Goal: Transaction & Acquisition: Purchase product/service

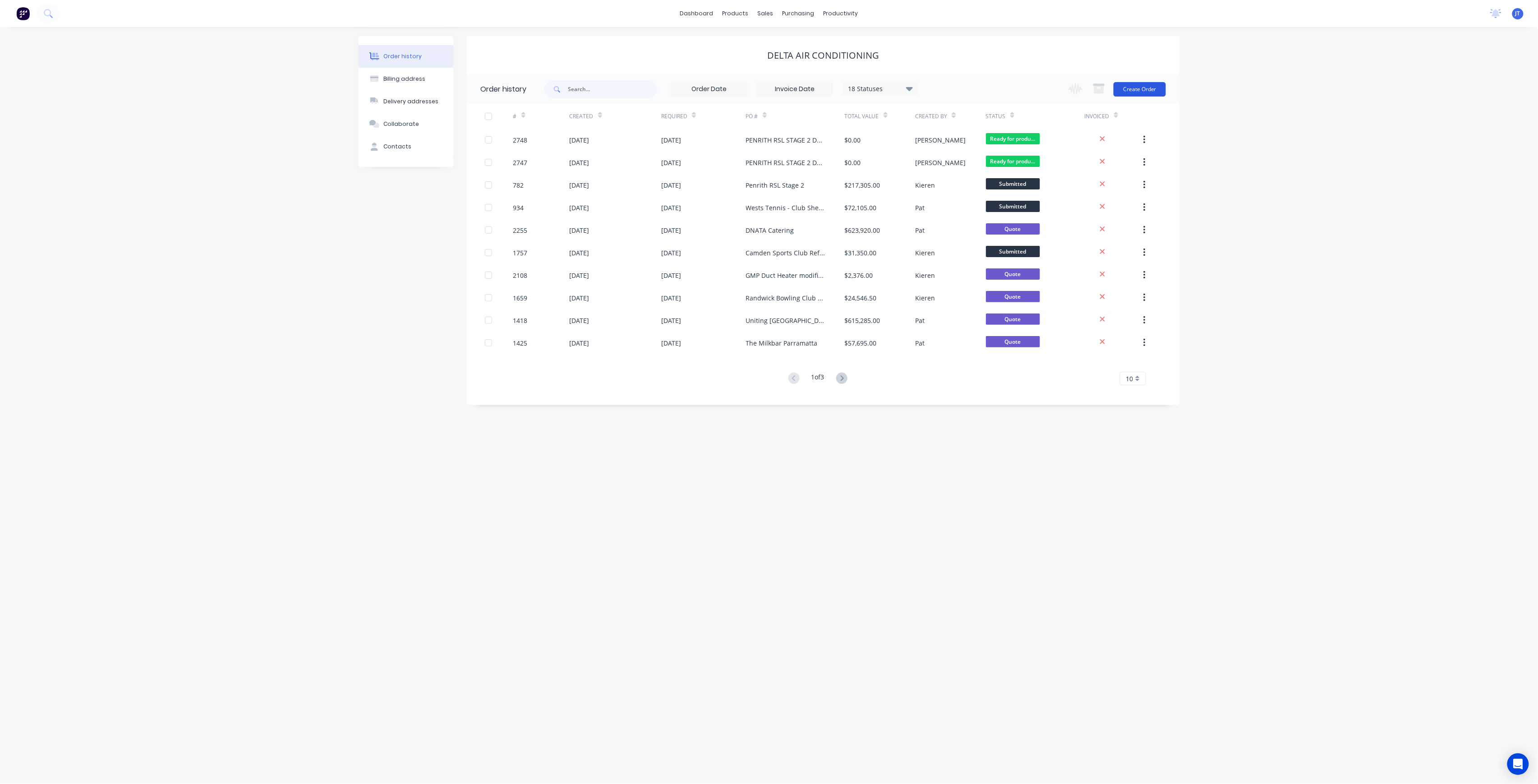
click at [1126, 82] on button "Create Order" at bounding box center [1140, 89] width 52 height 14
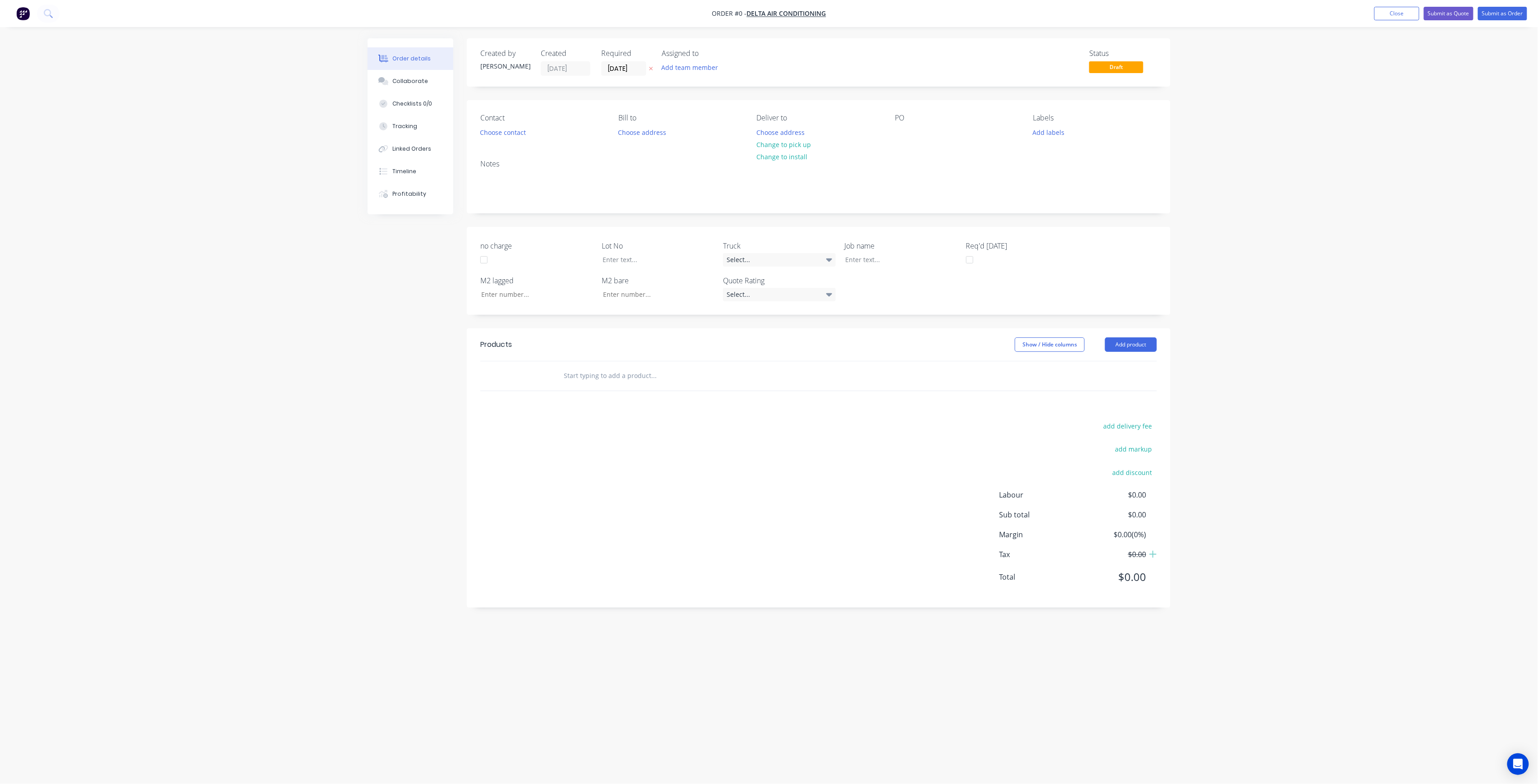
click at [692, 76] on div "Assigned to Add team member" at bounding box center [707, 62] width 90 height 27
click at [692, 70] on button "Add team member" at bounding box center [690, 67] width 66 height 12
click at [719, 123] on button "[PERSON_NAME] (You)" at bounding box center [729, 117] width 135 height 18
click at [727, 183] on div "[PERSON_NAME]" at bounding box center [735, 180] width 90 height 9
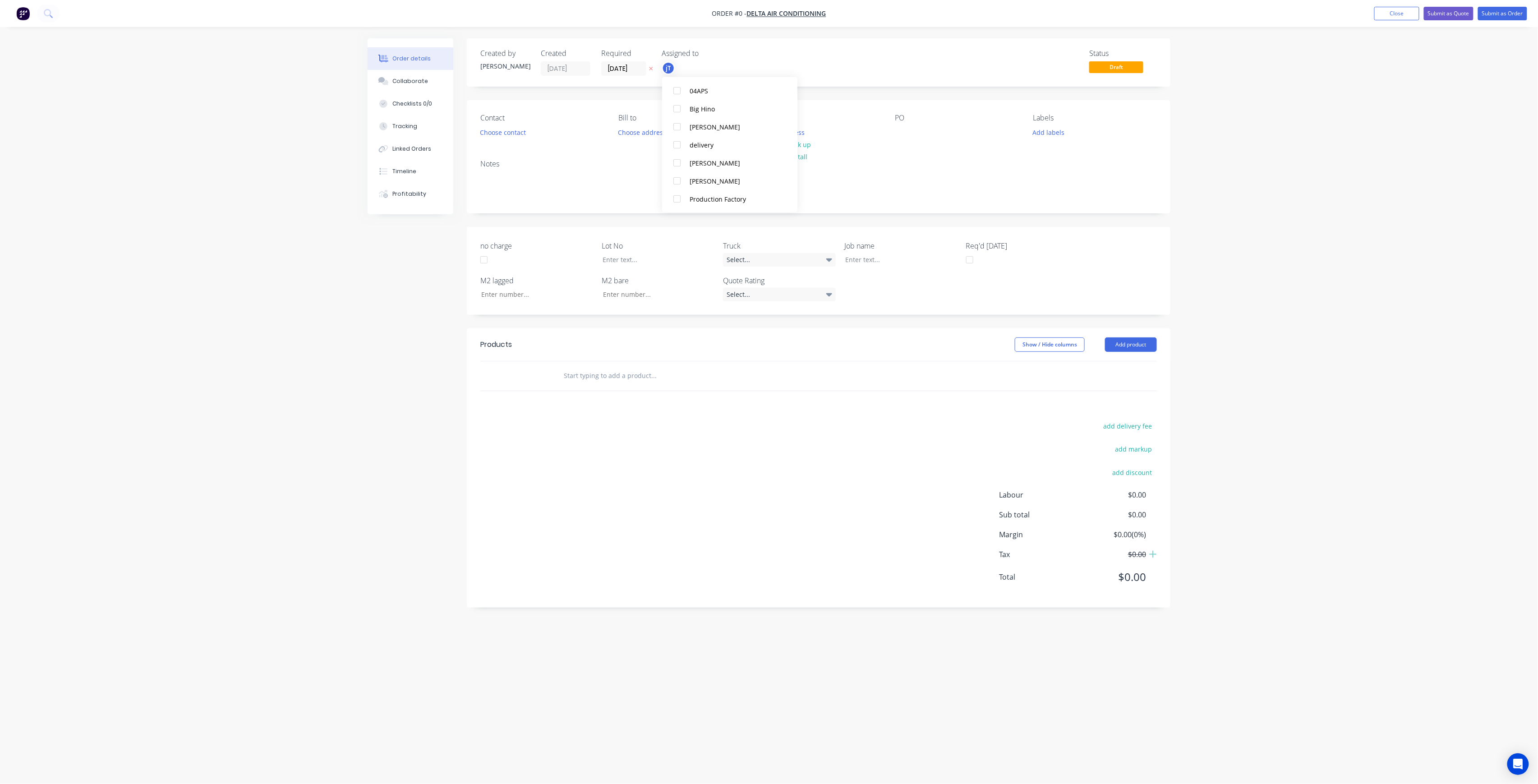
scroll to position [0, 0]
click at [891, 133] on div "Creating draft order... Loading... Order details Collaborate Checklists 0/0 Tra…" at bounding box center [769, 375] width 821 height 673
click at [486, 125] on div "Contact Choose contact" at bounding box center [542, 126] width 123 height 25
click at [518, 133] on button "Choose contact" at bounding box center [503, 132] width 56 height 12
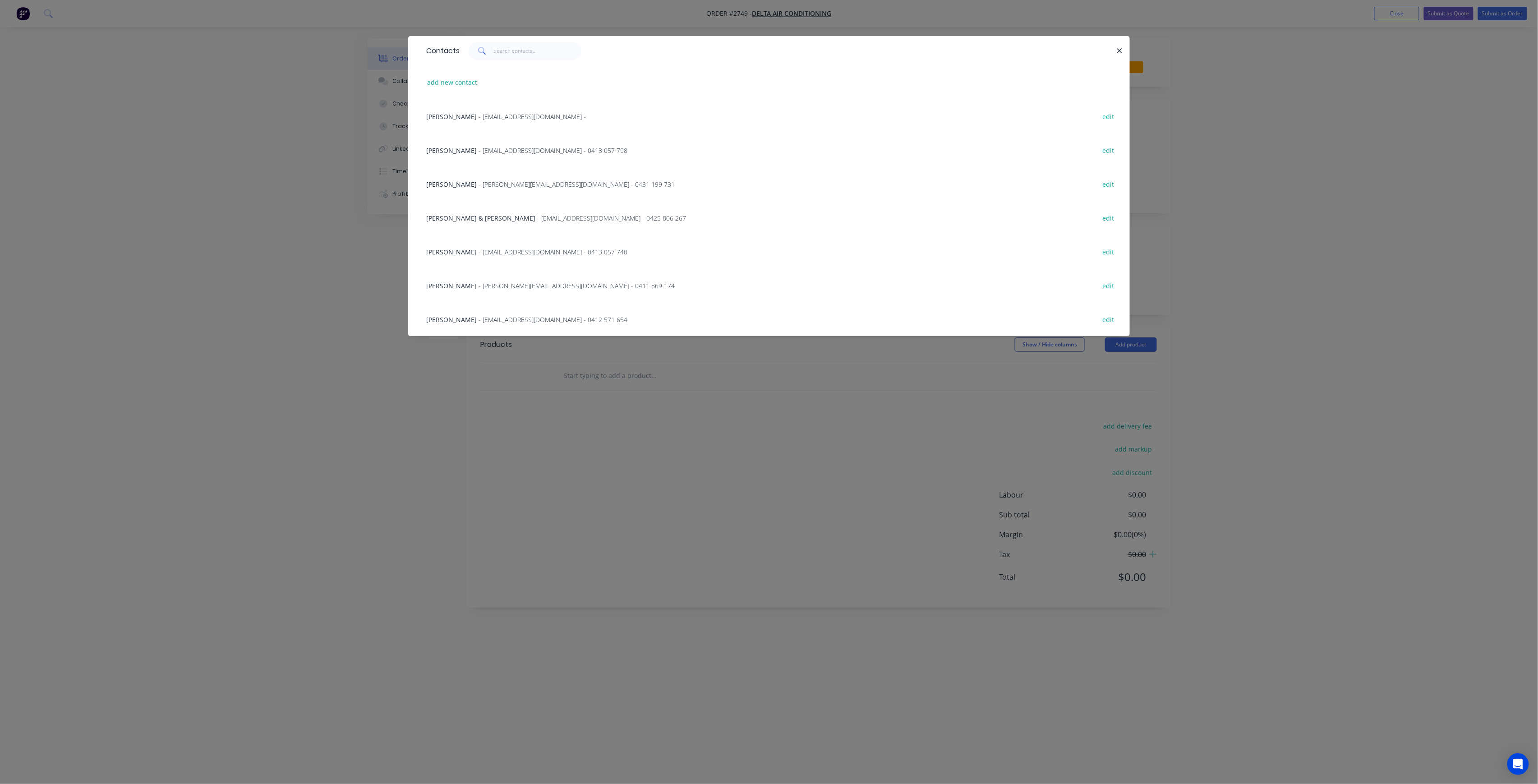
click at [524, 285] on span "- [PERSON_NAME][EMAIL_ADDRESS][DOMAIN_NAME] - 0411 869 174" at bounding box center [577, 286] width 196 height 9
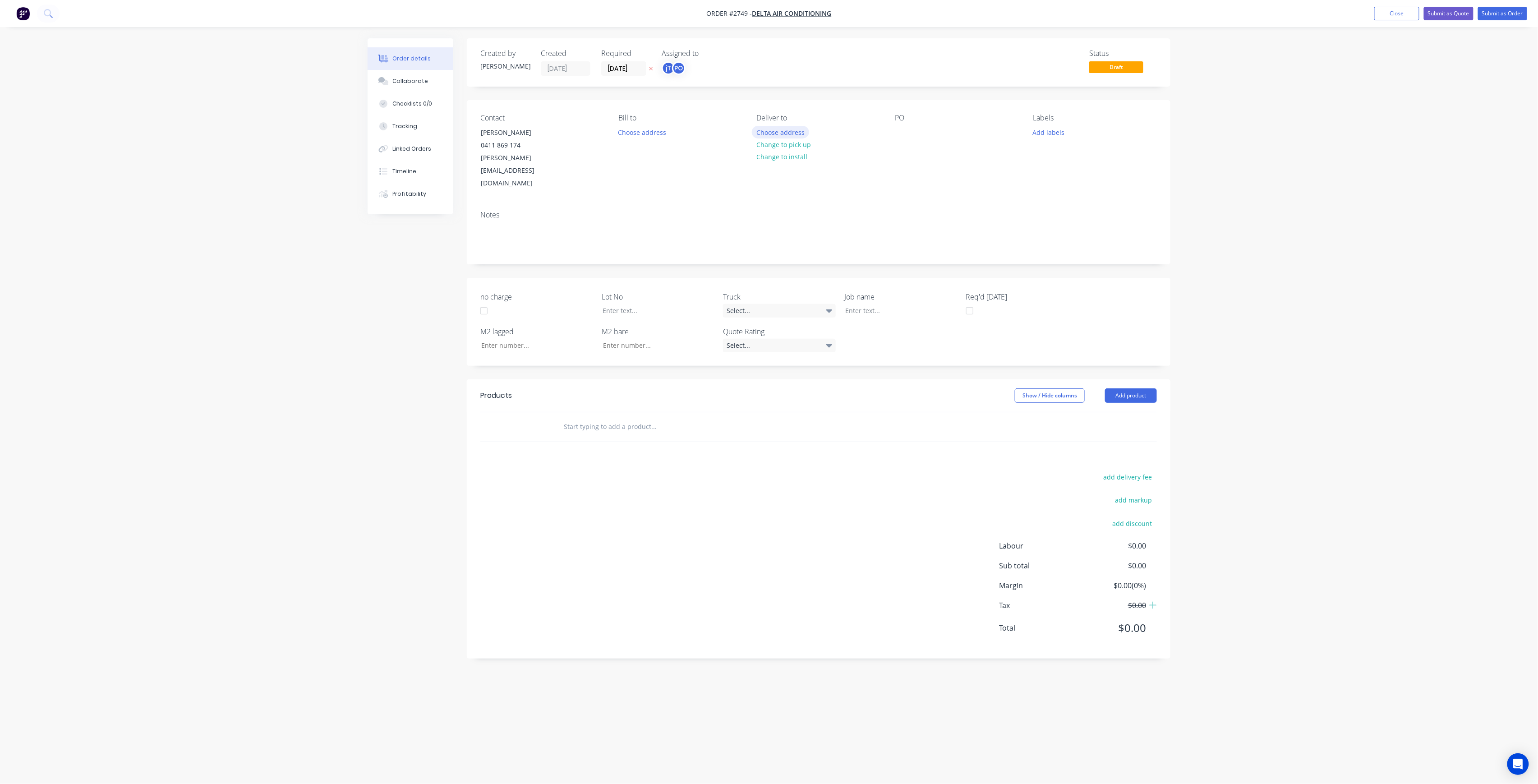
click at [792, 135] on button "Choose address" at bounding box center [781, 132] width 58 height 12
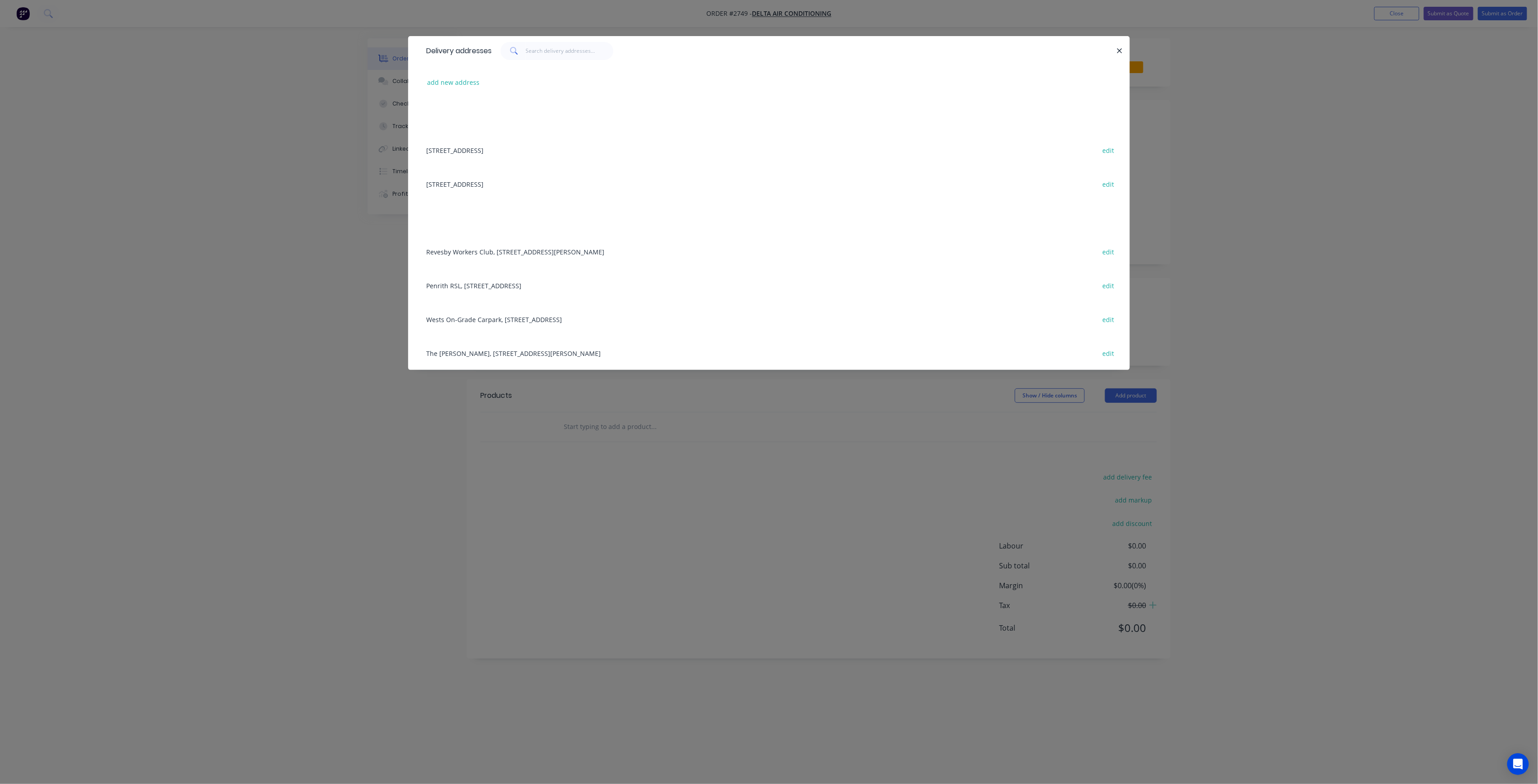
click at [553, 289] on div "Penrith RSL, [STREET_ADDRESS] edit" at bounding box center [769, 285] width 695 height 34
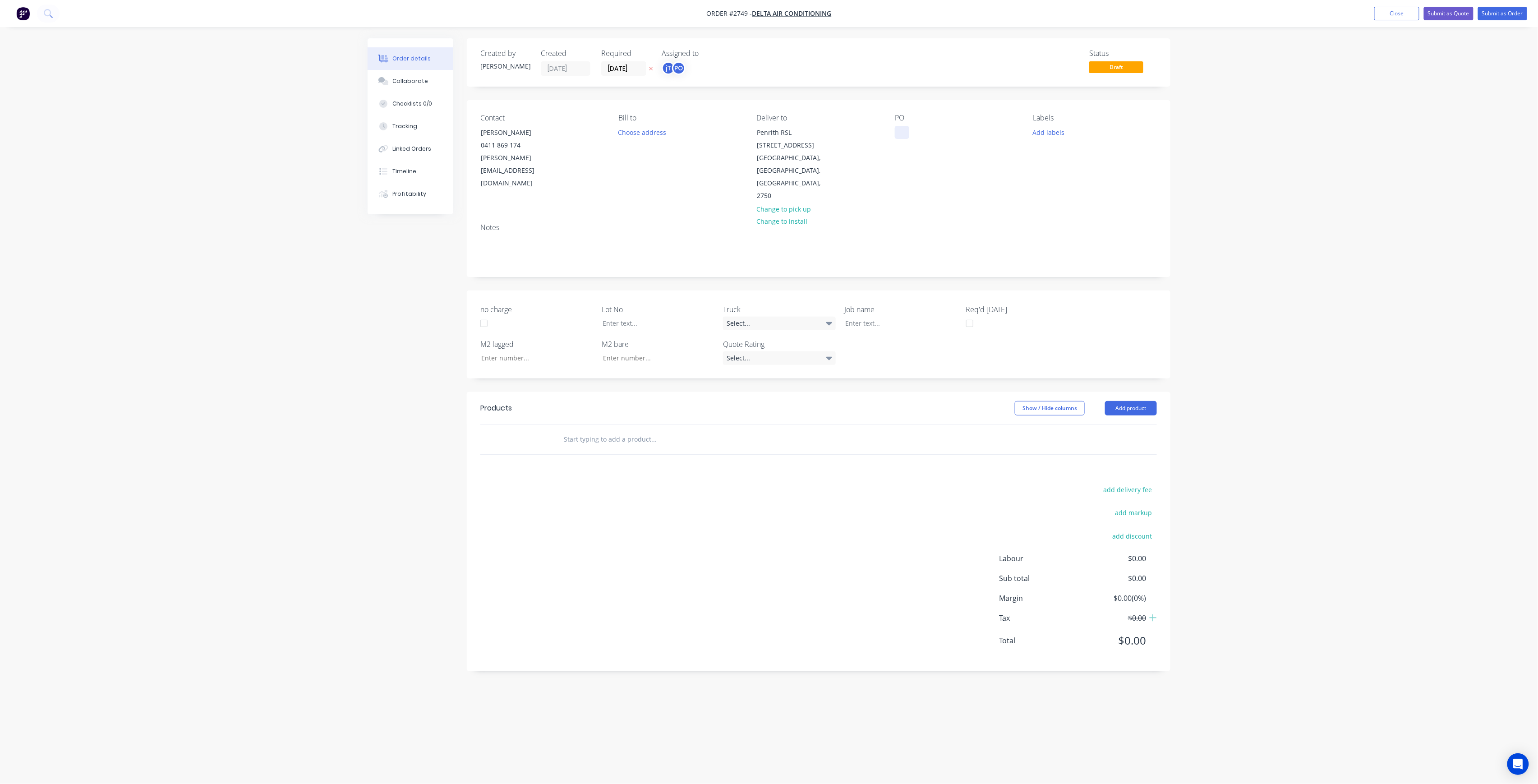
click at [903, 127] on div at bounding box center [901, 132] width 14 height 13
paste div
click at [968, 133] on div "PENRITH RSL STAGE 2DWG-M01 REV-8RUN D" at bounding box center [951, 137] width 113 height 23
click at [951, 141] on div "PENRITH RSL STAGE 2 DWG-M01 REV-8RUN D" at bounding box center [936, 137] width 83 height 23
click at [958, 151] on div "PENRITH RSL STAGE 2 DWG-M01 REV-8 RUN D" at bounding box center [934, 142] width 80 height 32
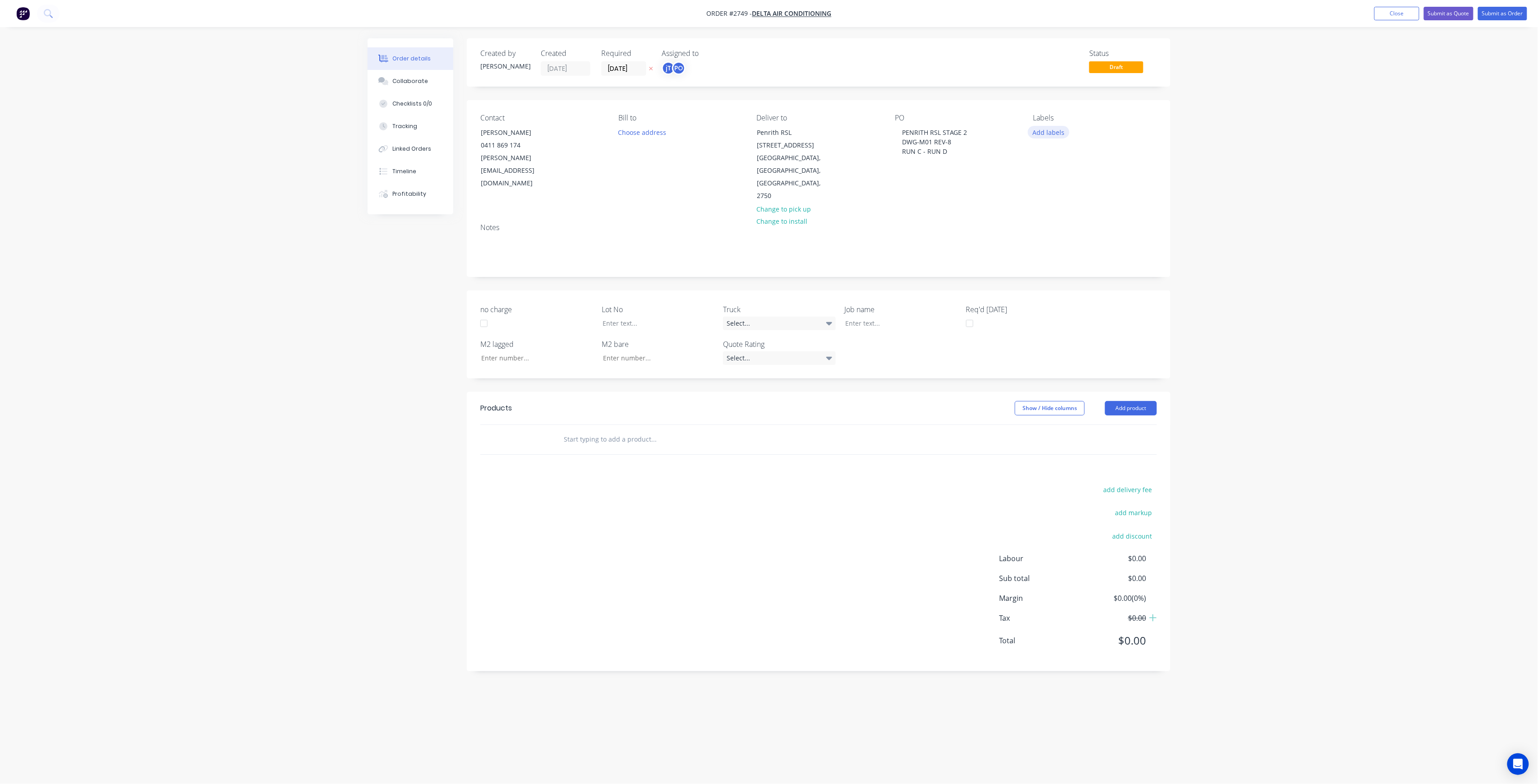
click at [1047, 132] on button "Add labels" at bounding box center [1048, 132] width 41 height 12
click at [1089, 183] on button "Create new label" at bounding box center [1101, 186] width 117 height 14
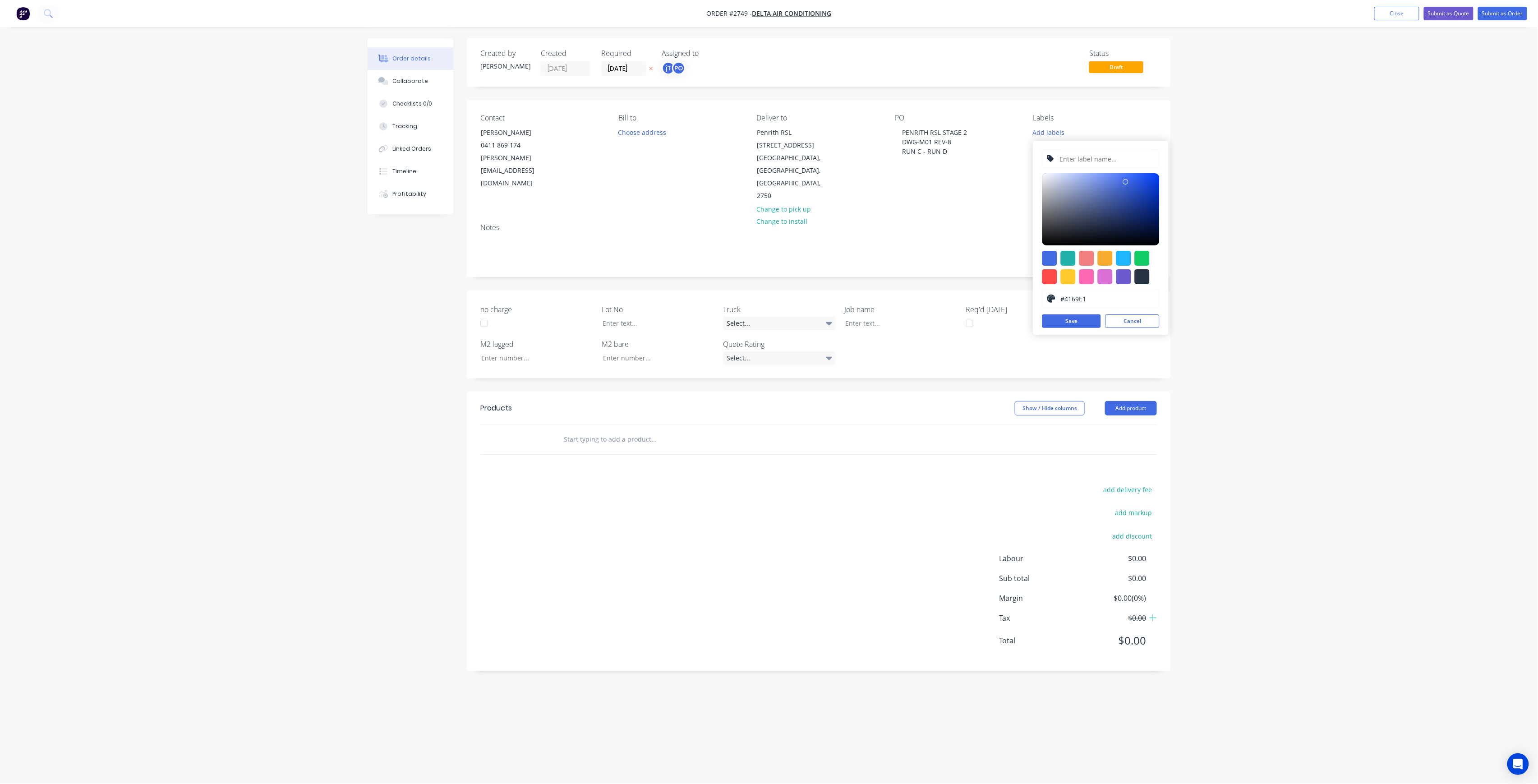
click at [1085, 159] on input "text" at bounding box center [1106, 159] width 96 height 17
type input "LOT-304"
click at [1080, 323] on button "Save" at bounding box center [1071, 321] width 59 height 14
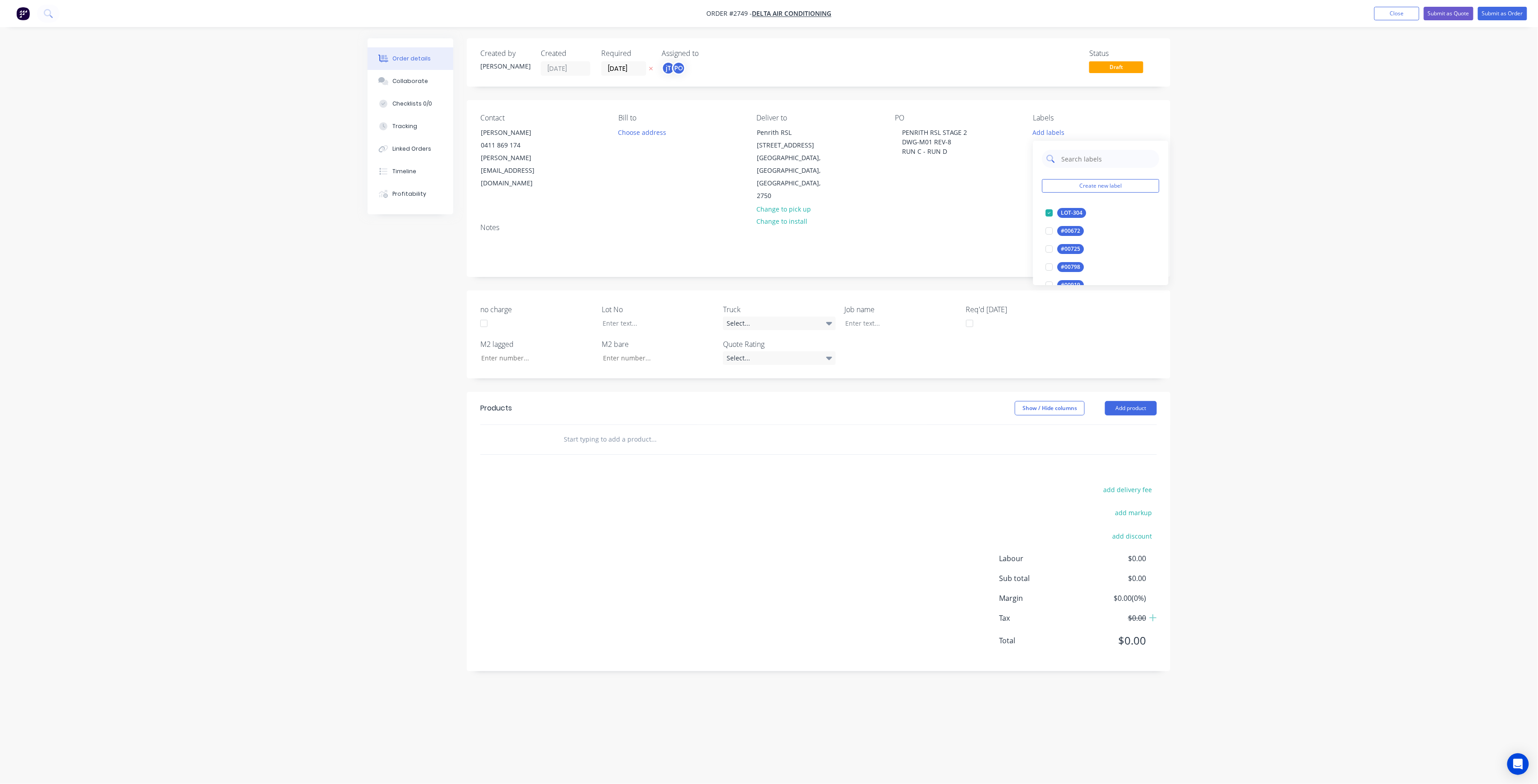
click at [1105, 159] on input "text" at bounding box center [1108, 159] width 94 height 18
type input "MAIN"
click at [1059, 205] on div "Main Contract edit" at bounding box center [1101, 212] width 117 height 18
click at [1194, 190] on div "Order details Collaborate Checklists 0/0 Tracking Linked Orders Timeline Profit…" at bounding box center [769, 392] width 1538 height 784
click at [1051, 123] on div "Labels LOT-304" at bounding box center [1095, 158] width 123 height 89
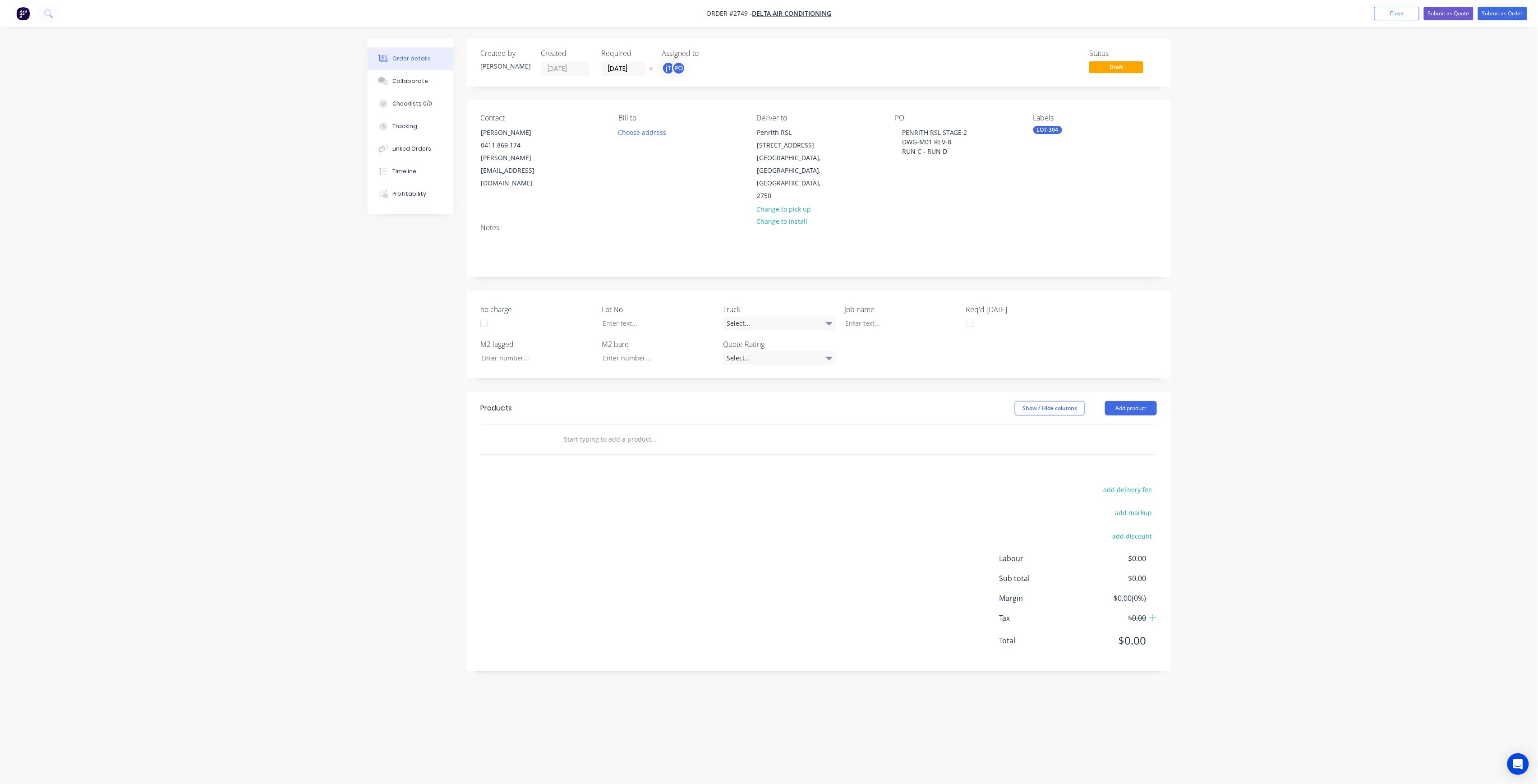
click at [1054, 128] on div "LOT-304" at bounding box center [1048, 130] width 29 height 8
click at [1063, 210] on div "Main Contract" at bounding box center [1080, 209] width 44 height 10
click at [1300, 217] on div "Order details Collaborate Checklists 0/0 Tracking Linked Orders Timeline Profit…" at bounding box center [769, 392] width 1538 height 784
drag, startPoint x: 948, startPoint y: 151, endPoint x: 877, endPoint y: 127, distance: 74.9
click at [877, 127] on div "Contact [PERSON_NAME] 0411 869 174 [PERSON_NAME][EMAIL_ADDRESS][DOMAIN_NAME] [P…" at bounding box center [819, 158] width 704 height 116
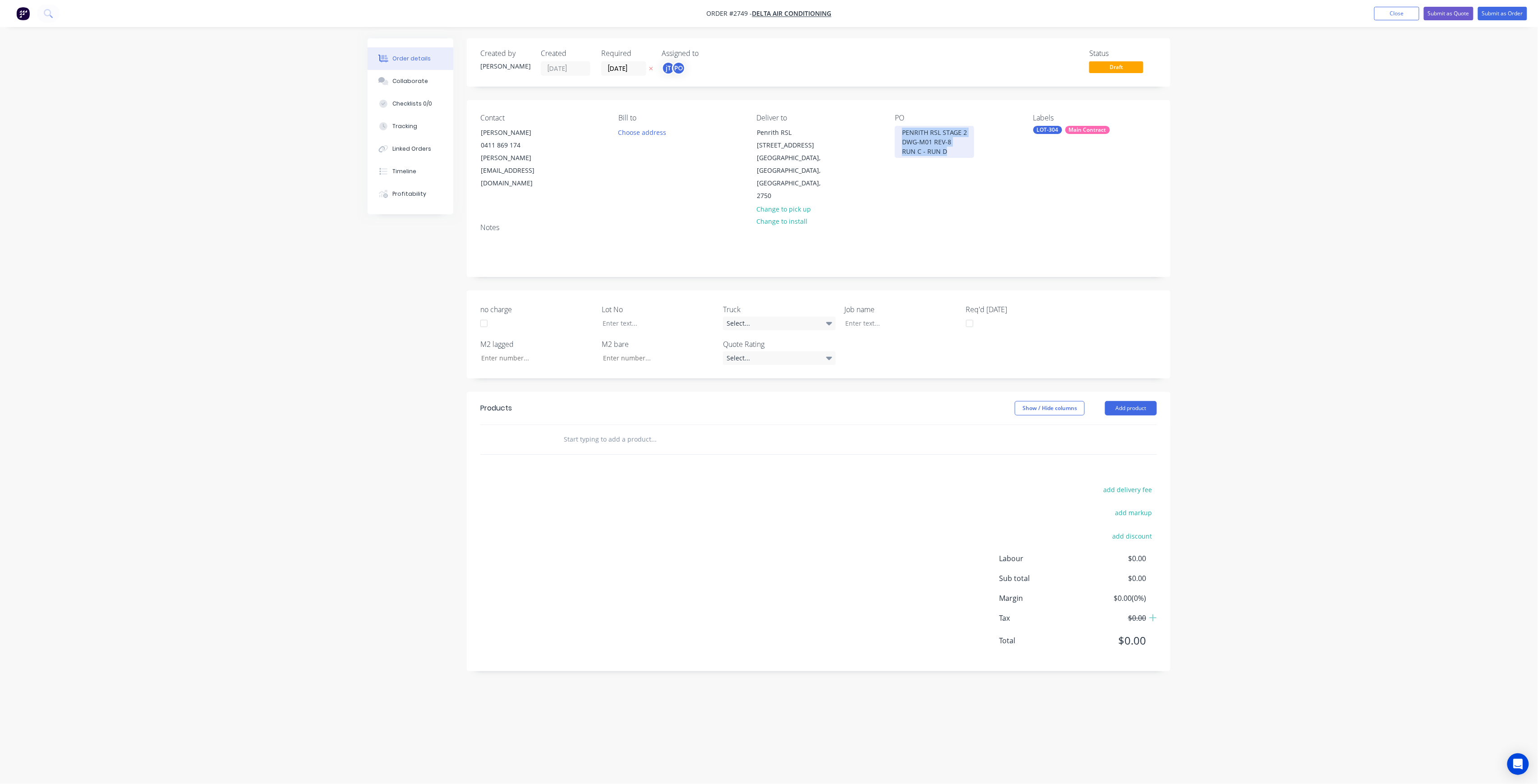
copy div "PENRITH RSL STAGE 2 DWG-M01 REV-8 RUN C - RUN D"
click at [886, 317] on div at bounding box center [894, 323] width 113 height 13
paste div
click at [908, 317] on div "PENRITH RSL STAGE 2DWG-M01 REV-8RUN C - RUN D" at bounding box center [894, 328] width 113 height 23
drag, startPoint x: 893, startPoint y: 294, endPoint x: 908, endPoint y: 294, distance: 15.0
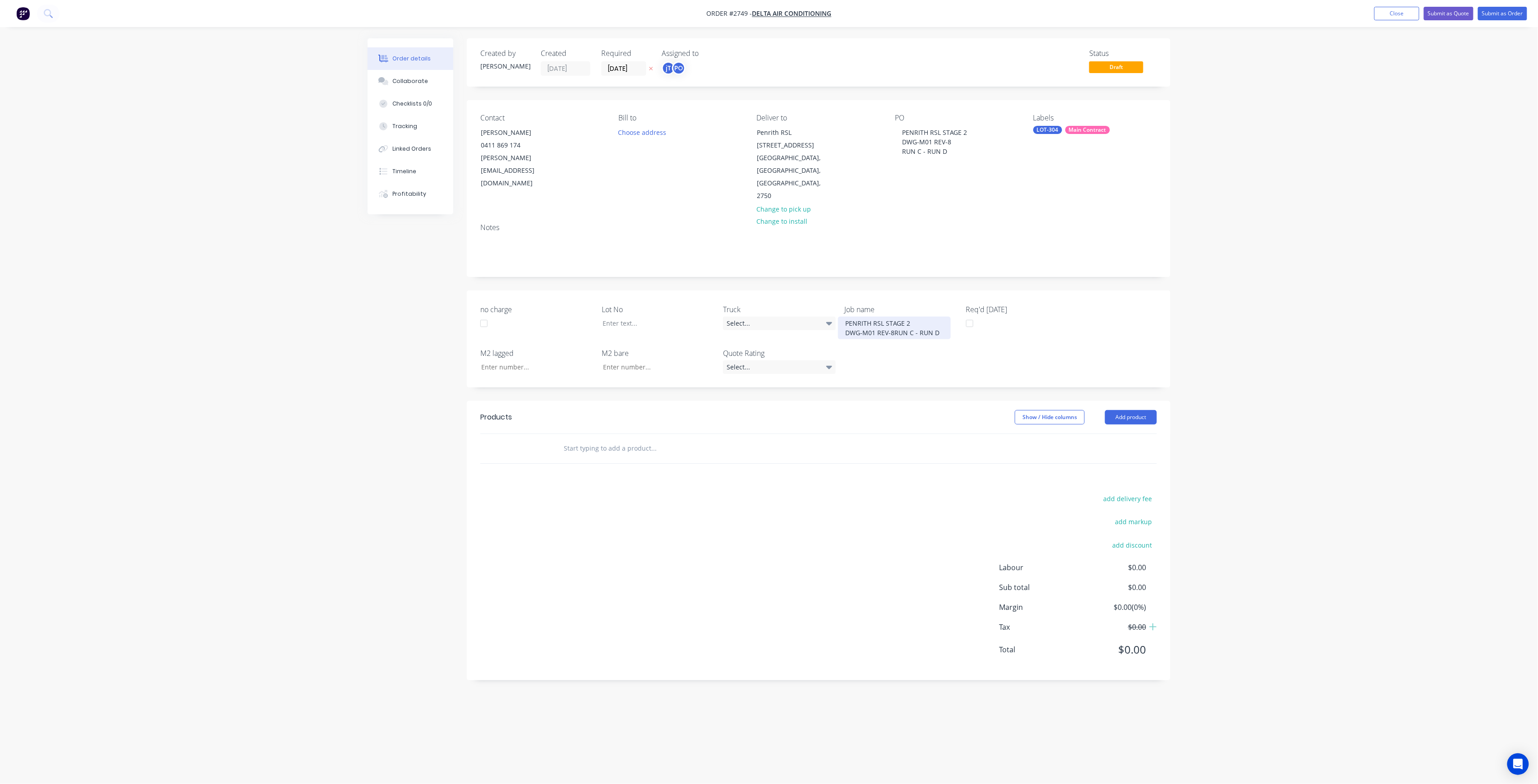
click at [893, 317] on div "PENRITH RSL STAGE 2 DWG-M01 REV-8RUN C - RUN D" at bounding box center [894, 328] width 113 height 23
click at [645, 317] on div at bounding box center [651, 323] width 113 height 13
click at [711, 449] on input "text" at bounding box center [653, 457] width 180 height 18
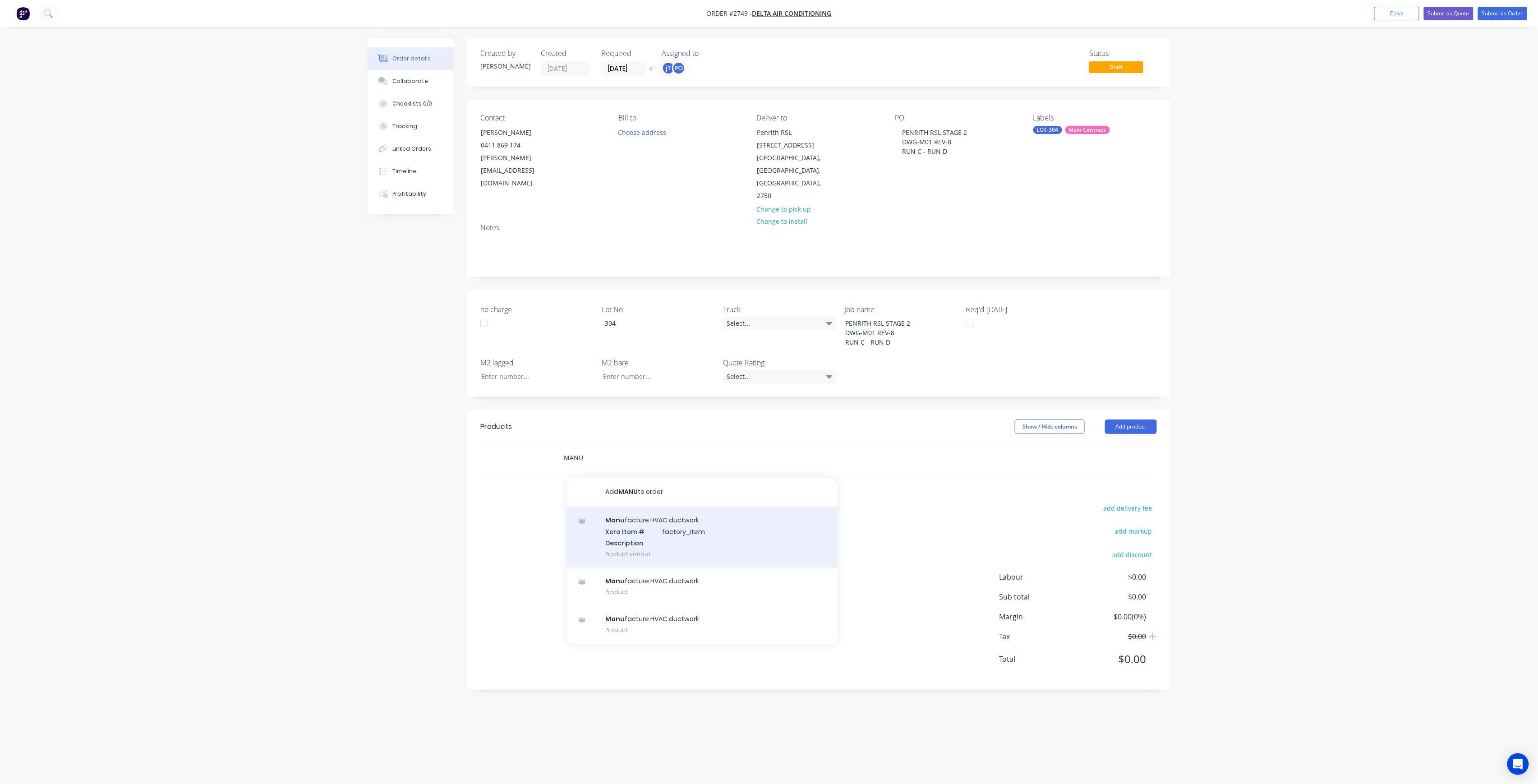
type input "MANU"
click at [706, 506] on div "Manu facture HVAC ductwork Xero Item # factory_item Description Product variant" at bounding box center [702, 536] width 270 height 61
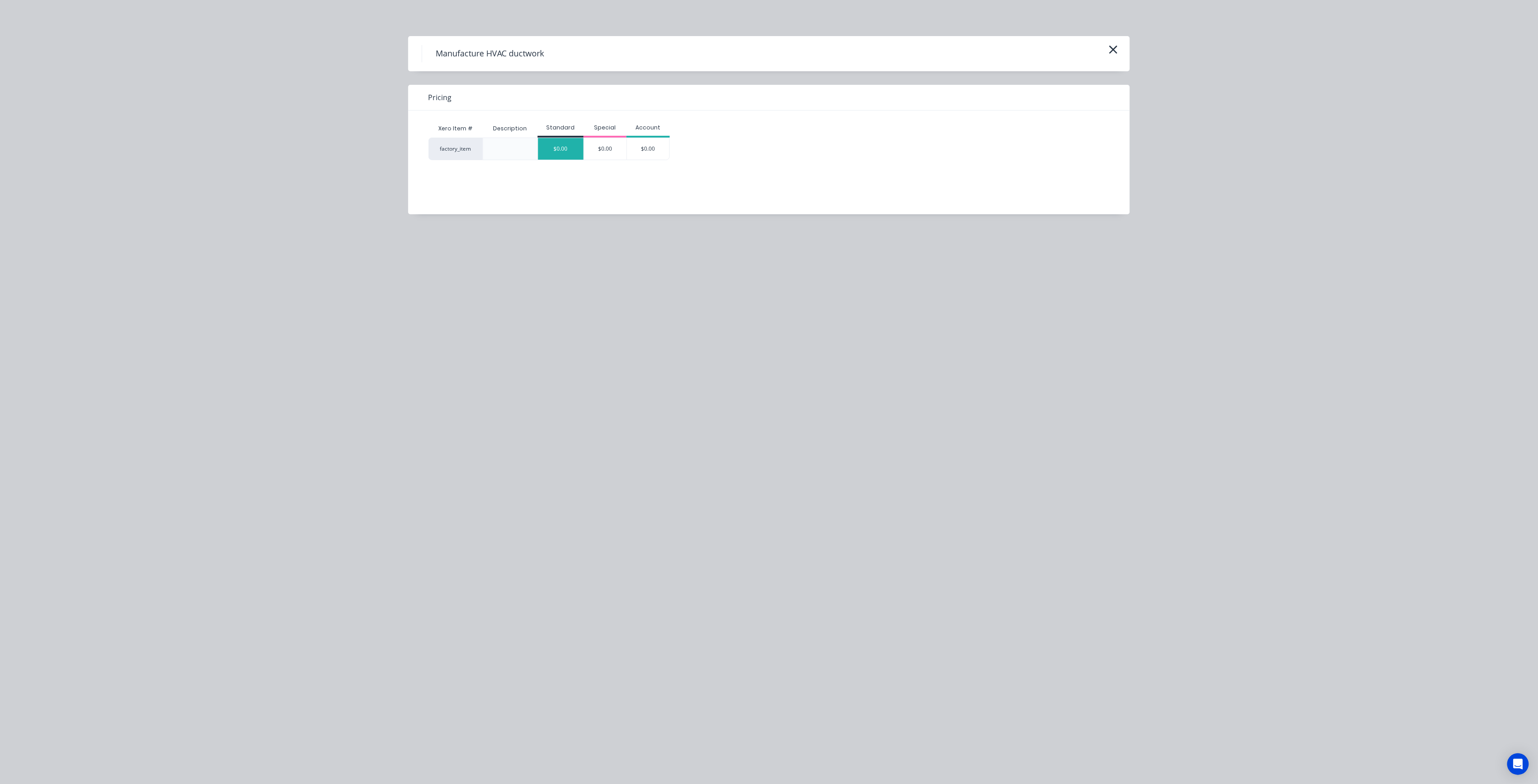
click at [562, 151] on div "$0.00" at bounding box center [561, 149] width 46 height 22
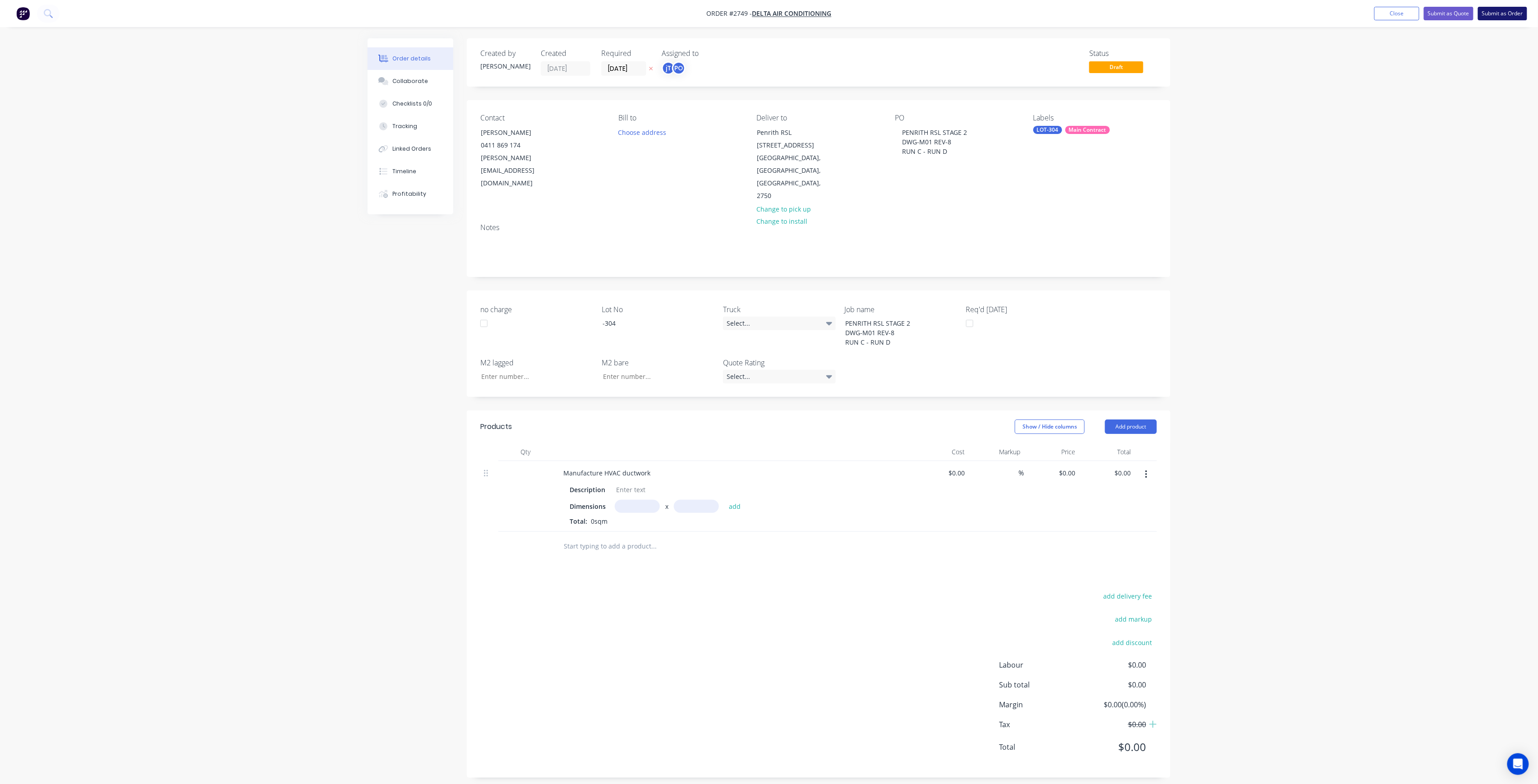
click at [1500, 12] on button "Submit as Order" at bounding box center [1503, 14] width 49 height 14
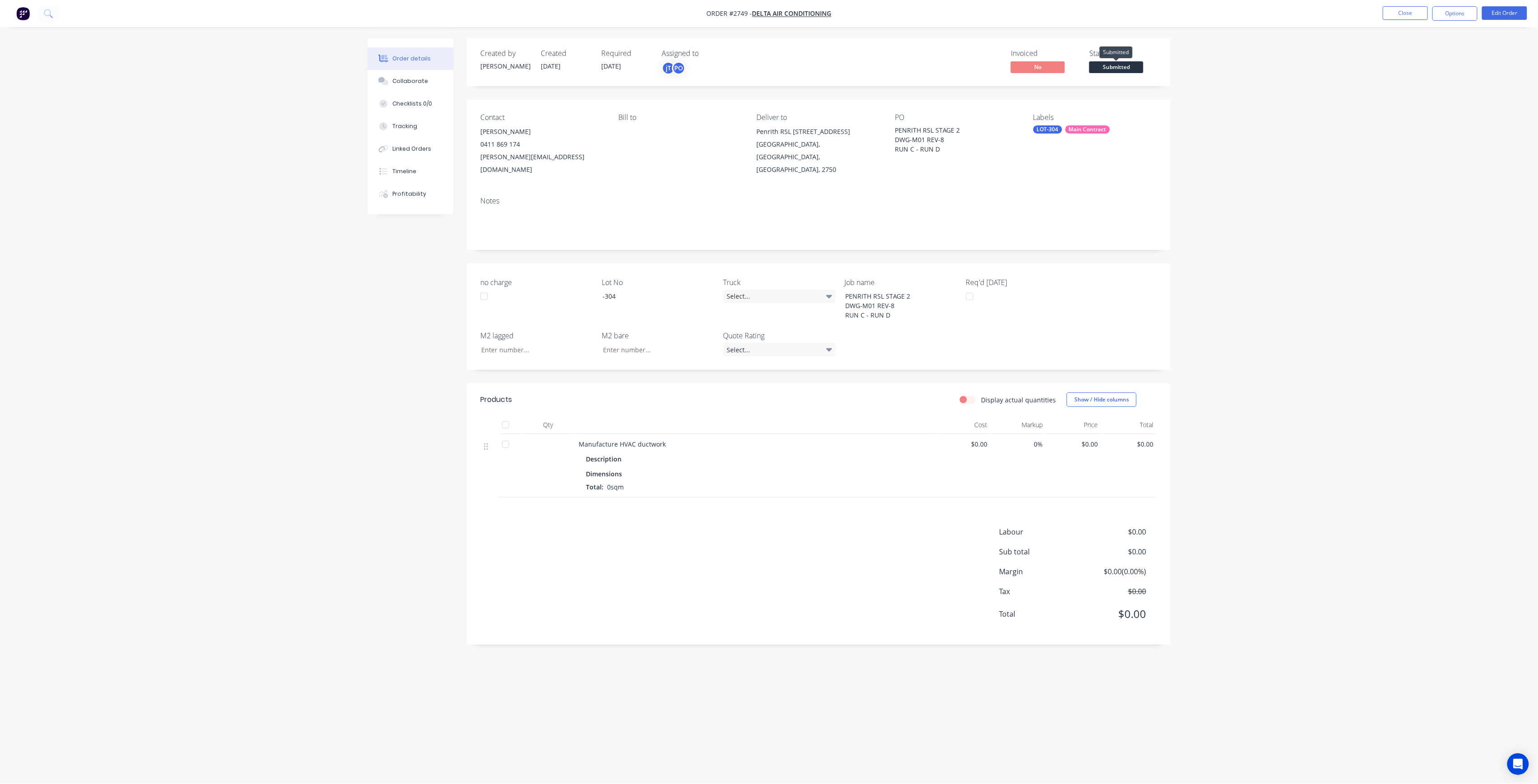
click at [1115, 70] on span "Submitted" at bounding box center [1116, 67] width 54 height 11
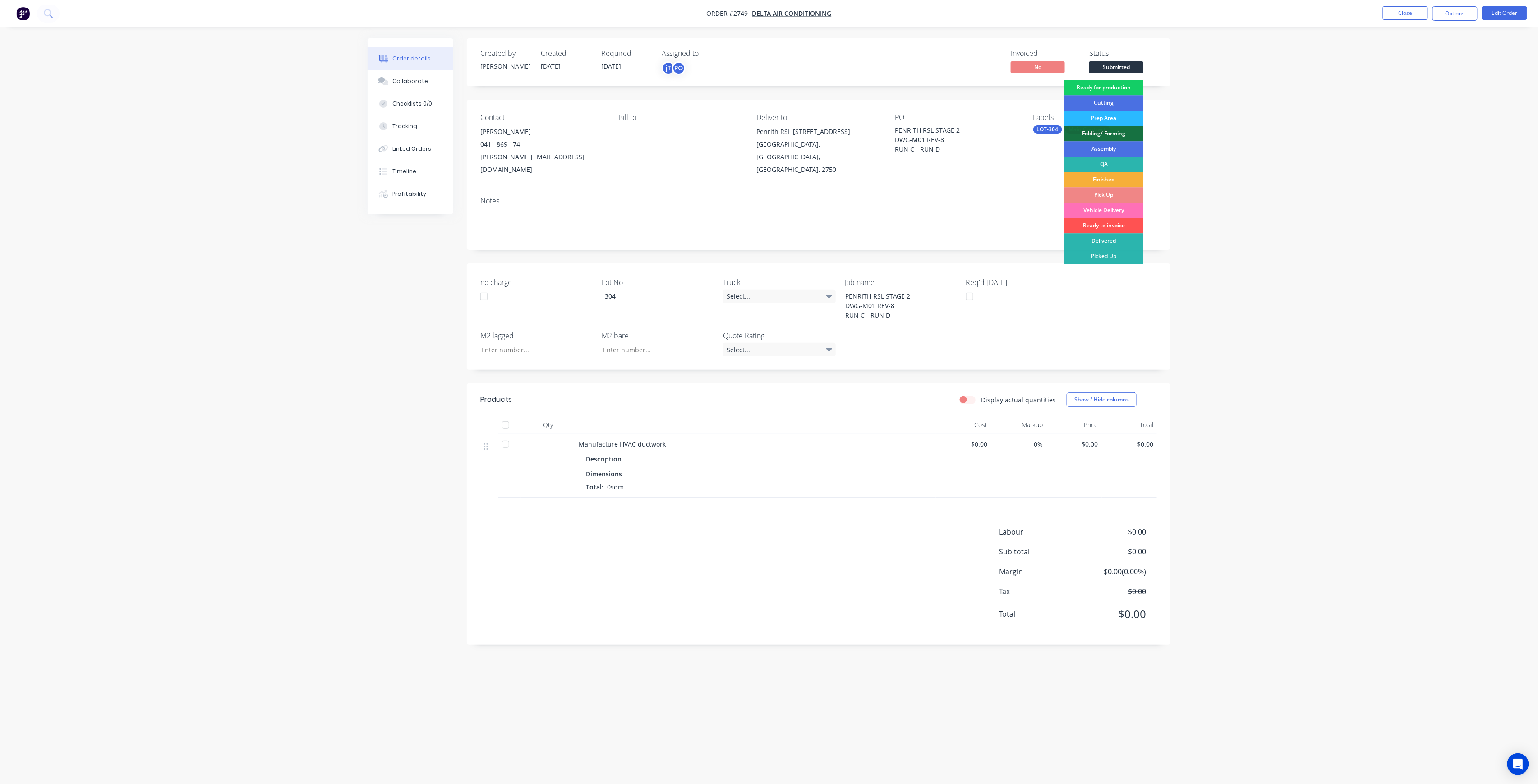
click at [1131, 81] on div "Ready for production" at bounding box center [1104, 87] width 79 height 15
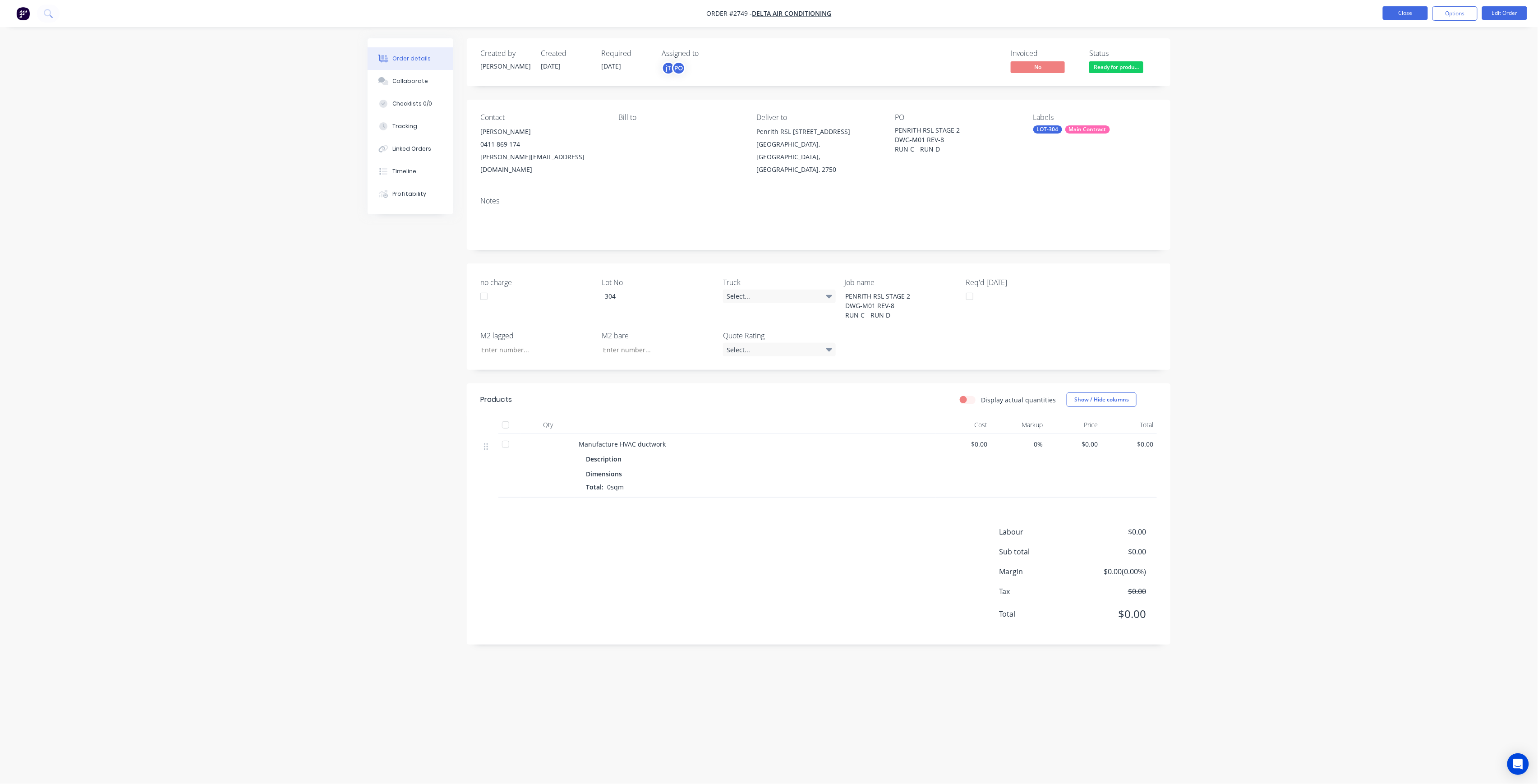
click at [1416, 14] on button "Close" at bounding box center [1405, 13] width 45 height 14
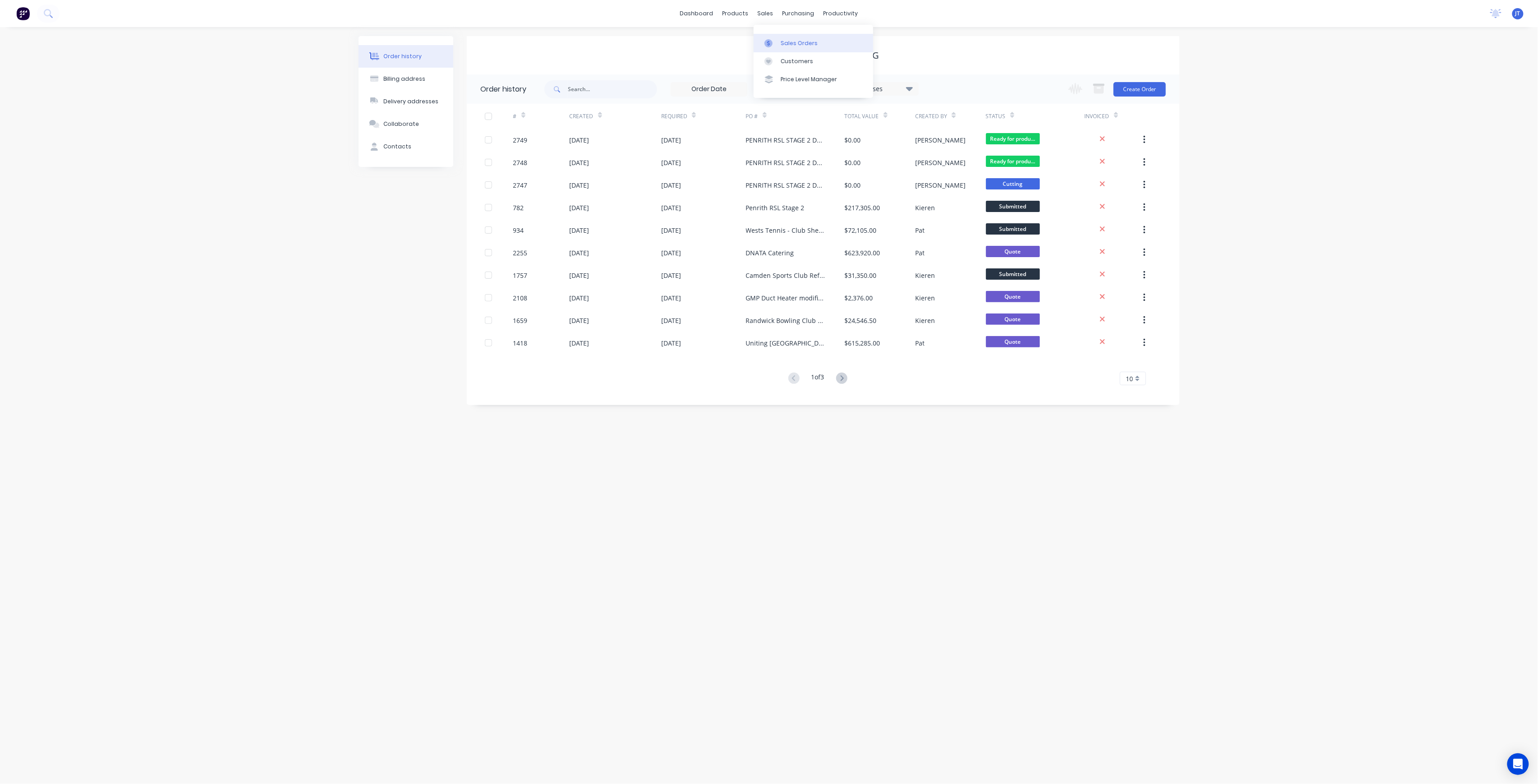
click at [796, 36] on link "Sales Orders" at bounding box center [814, 43] width 120 height 18
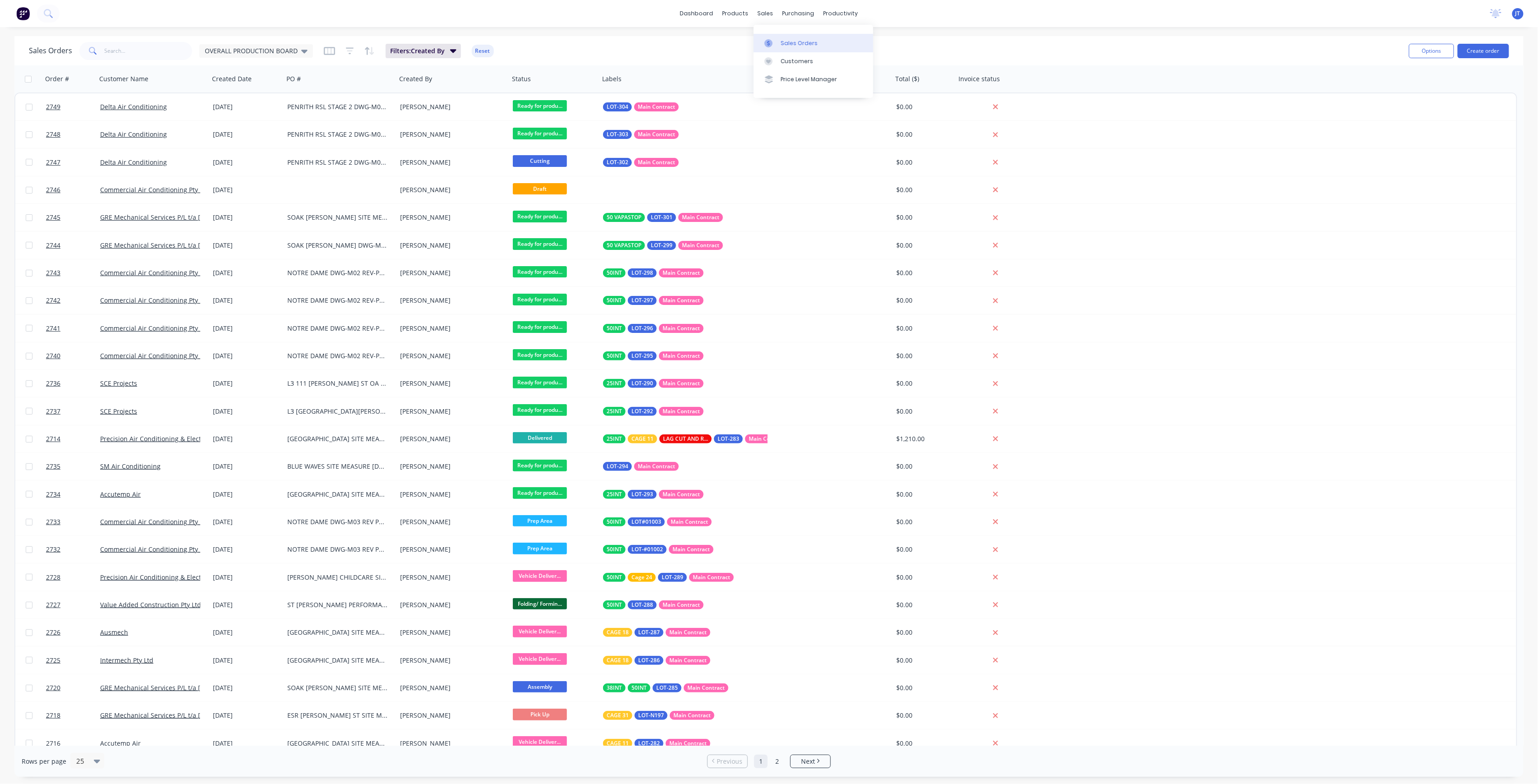
click at [773, 36] on link "Sales Orders" at bounding box center [814, 43] width 120 height 18
